Goal: Check status

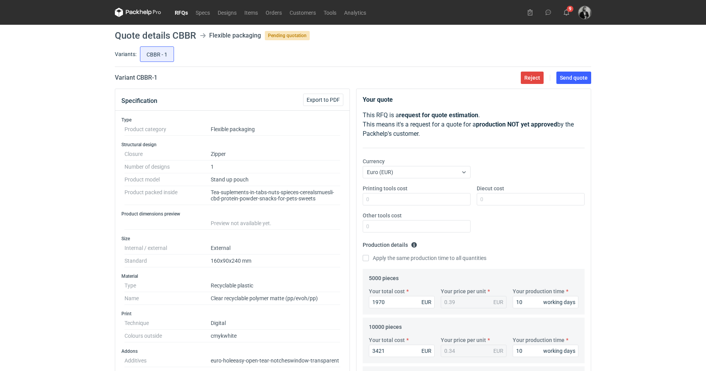
scroll to position [29, 0]
click at [154, 14] on icon at bounding box center [138, 12] width 46 height 9
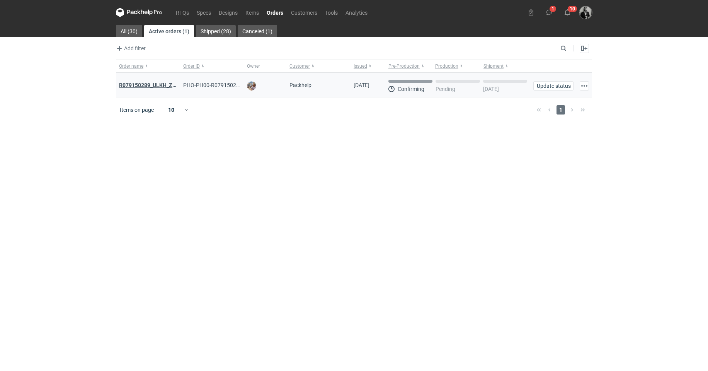
click at [164, 88] on strong "R079150289_ULKH_ZZQH_XAOP_LGAA_SUOI_NNJF" at bounding box center [183, 85] width 128 height 6
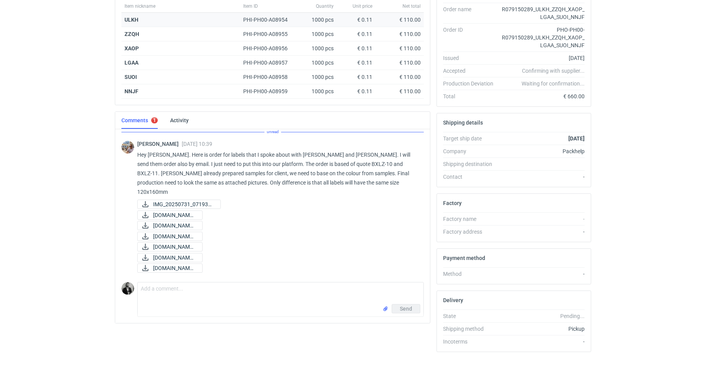
scroll to position [149, 0]
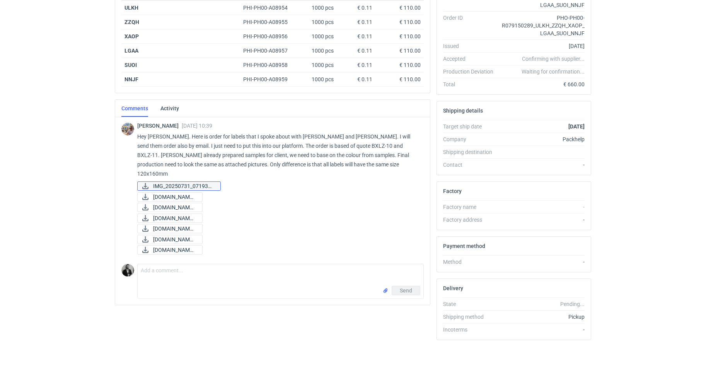
click at [187, 182] on span "IMG_20250731_071935...." at bounding box center [183, 186] width 61 height 9
click at [187, 203] on span "[DOMAIN_NAME]..." at bounding box center [174, 207] width 43 height 9
